Goal: Task Accomplishment & Management: Manage account settings

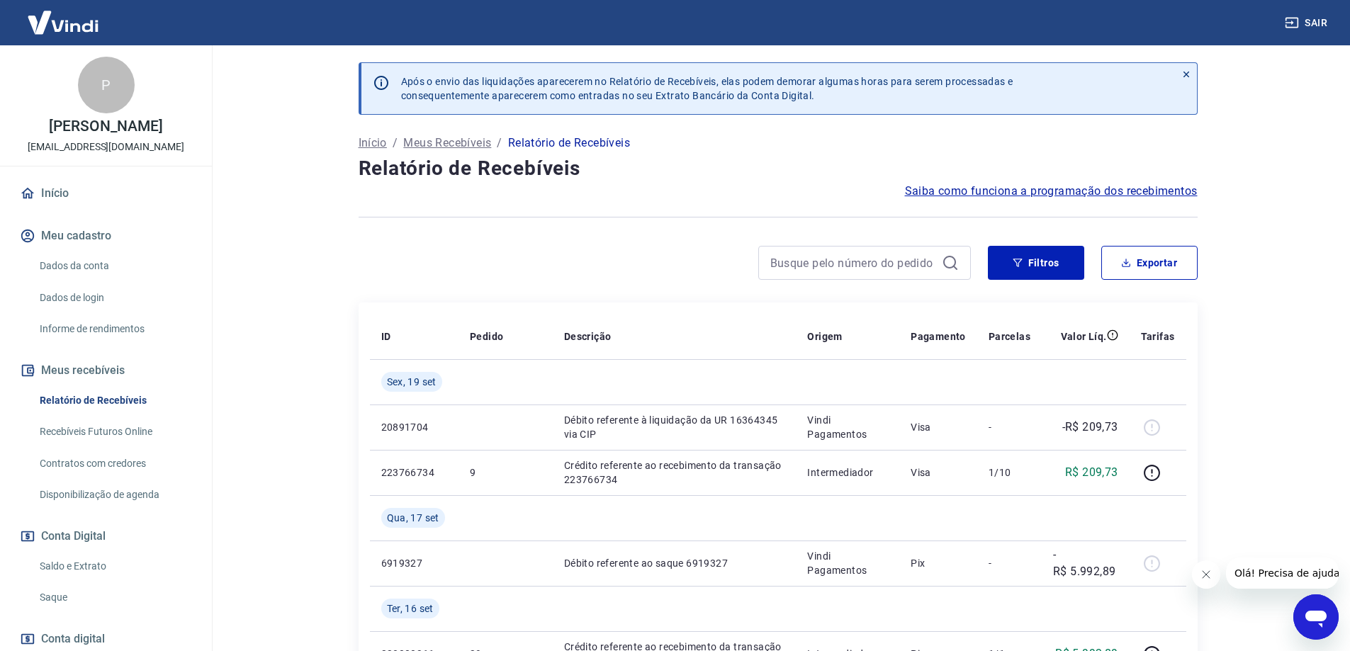
click at [91, 567] on link "Saldo e Extrato" at bounding box center [114, 566] width 161 height 29
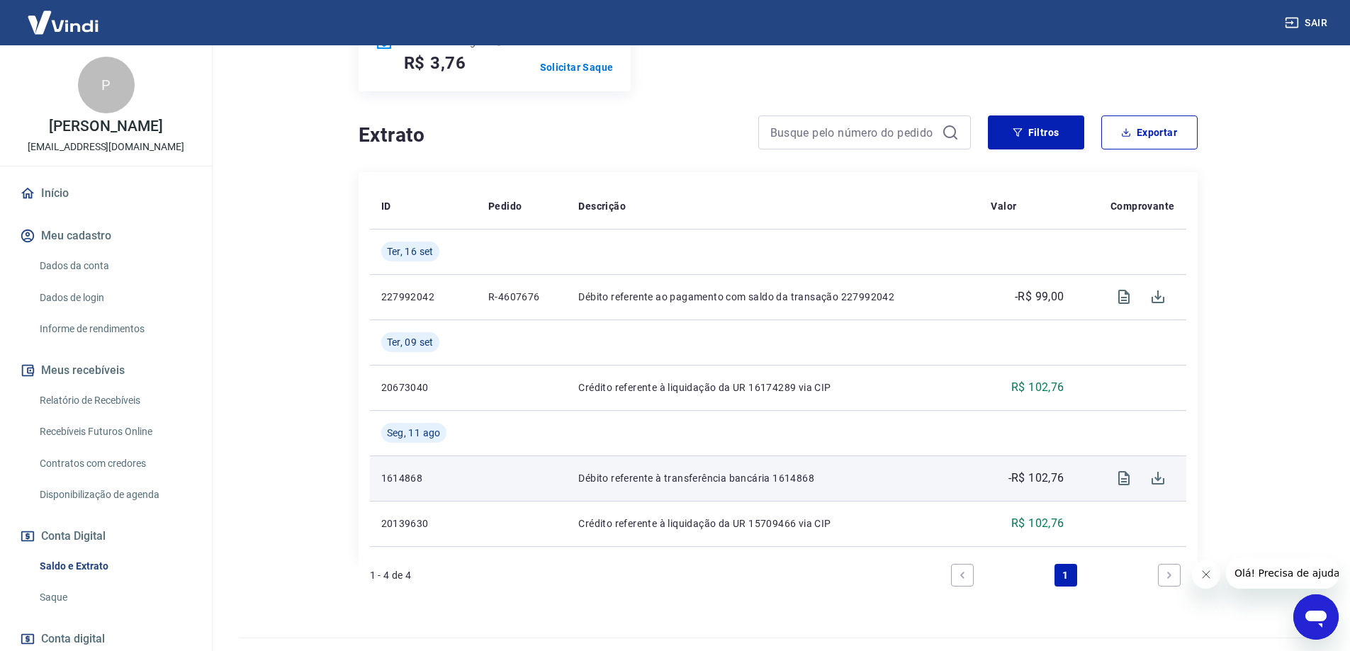
scroll to position [243, 0]
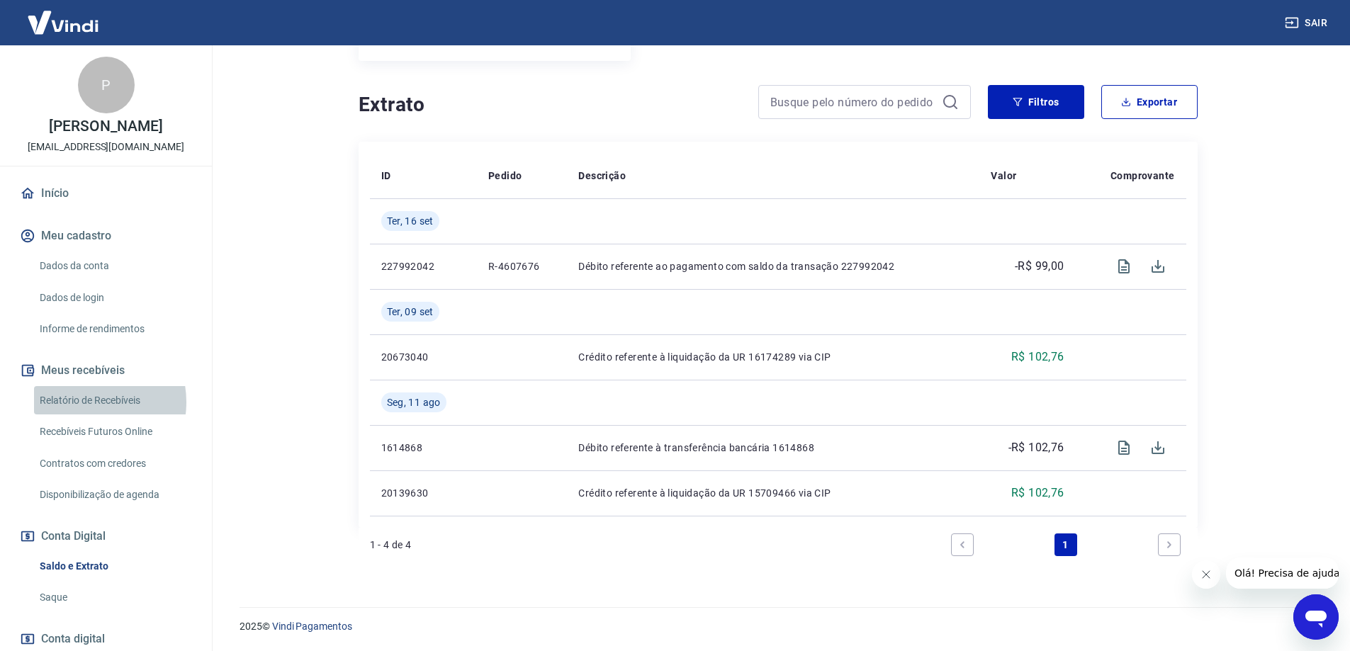
click at [83, 402] on link "Relatório de Recebíveis" at bounding box center [114, 400] width 161 height 29
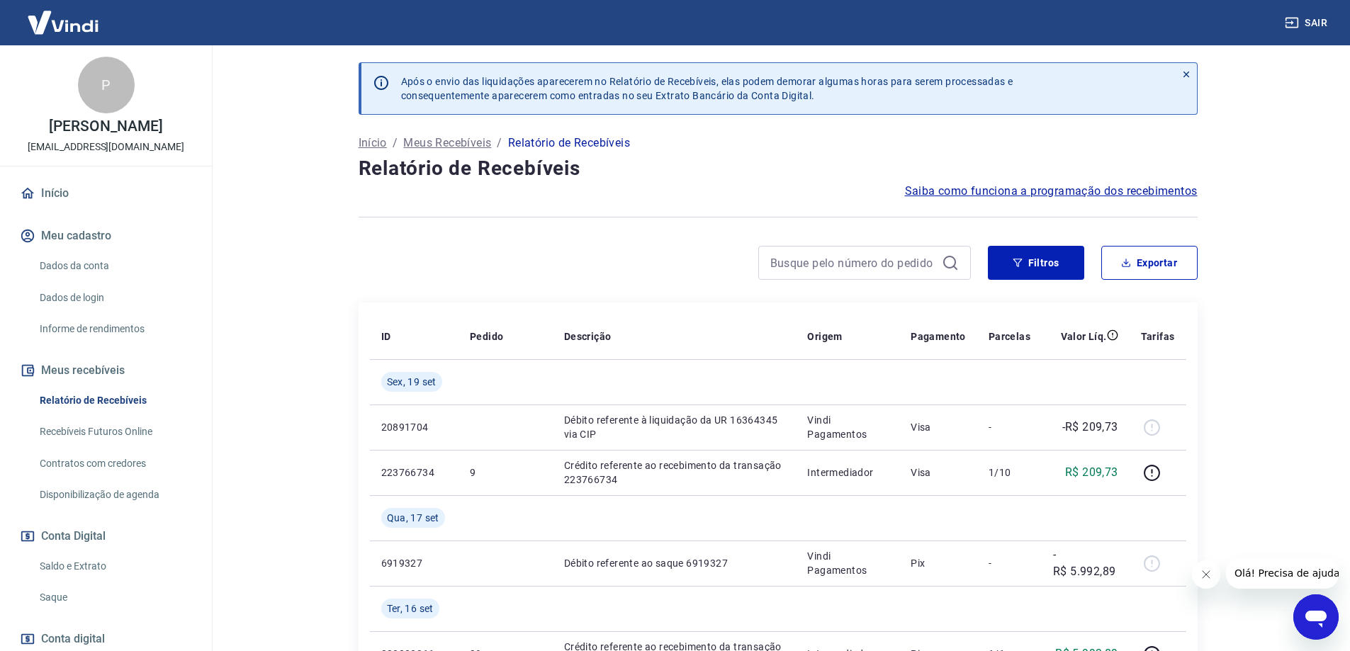
scroll to position [71, 0]
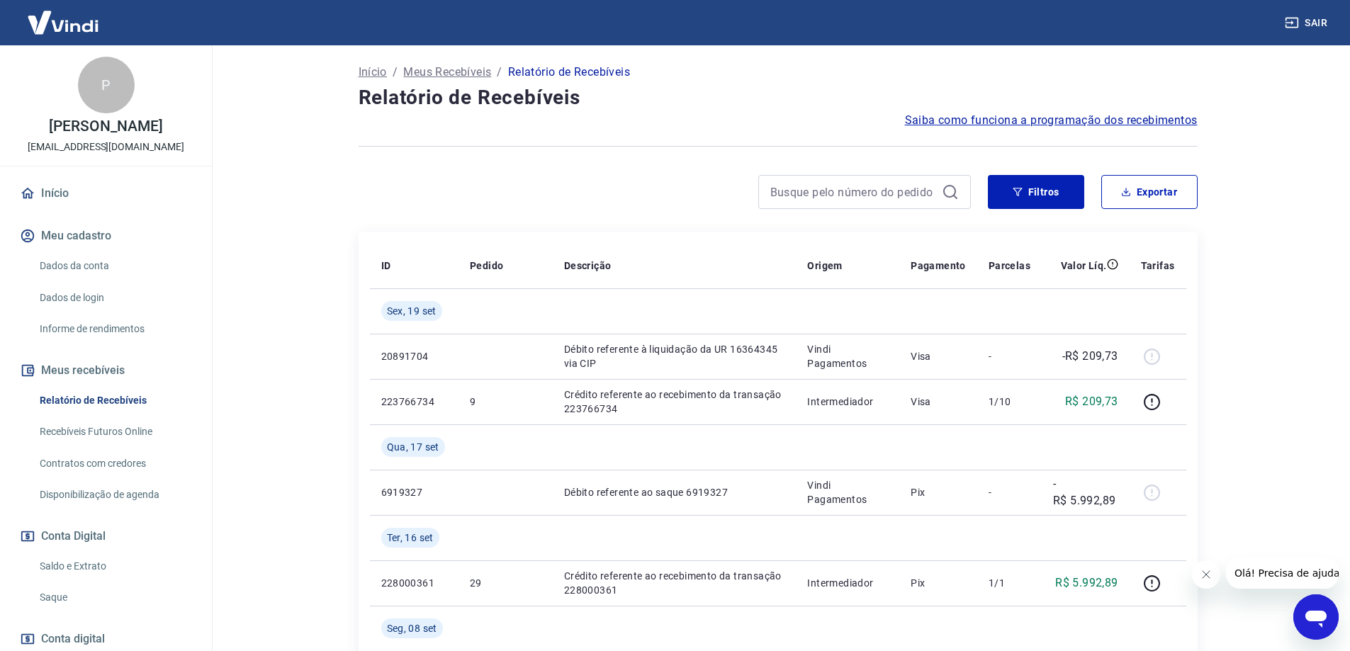
click at [64, 430] on link "Recebíveis Futuros Online" at bounding box center [114, 431] width 161 height 29
